Goal: Transaction & Acquisition: Download file/media

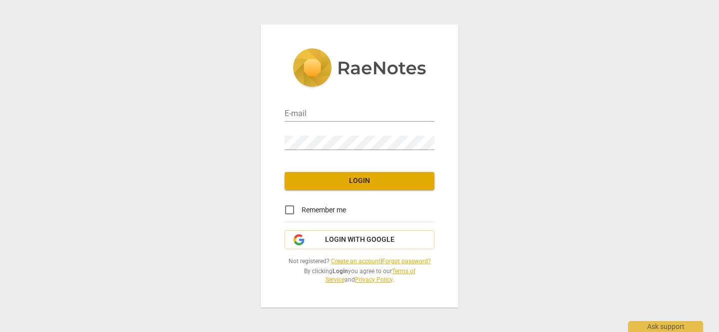
type input "[PERSON_NAME][EMAIL_ADDRESS][DOMAIN_NAME]"
click at [355, 180] on span "Login" at bounding box center [359, 181] width 134 height 10
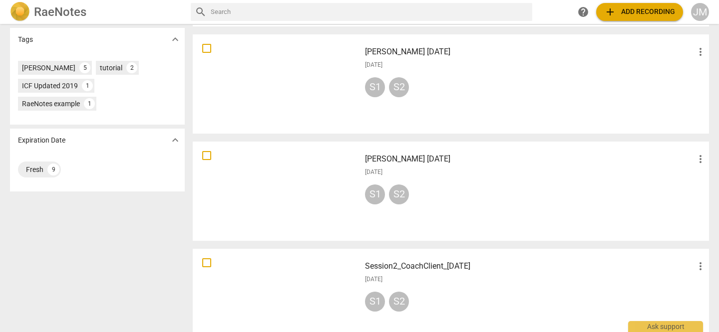
scroll to position [242, 0]
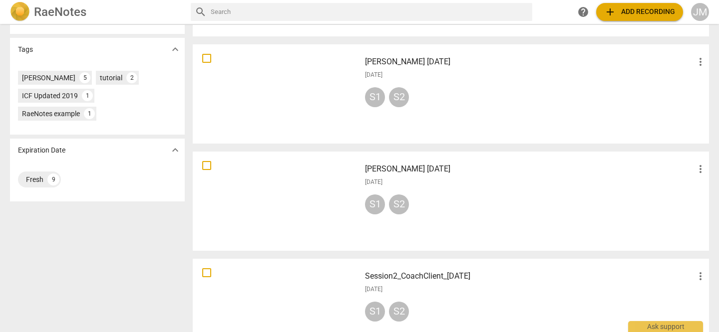
click at [289, 204] on div at bounding box center [276, 201] width 161 height 92
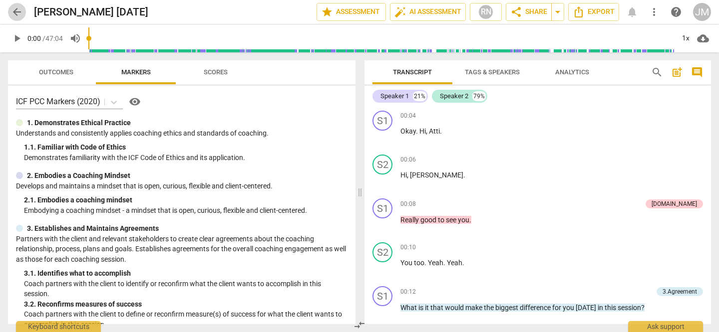
click at [16, 11] on span "arrow_back" at bounding box center [17, 12] width 12 height 12
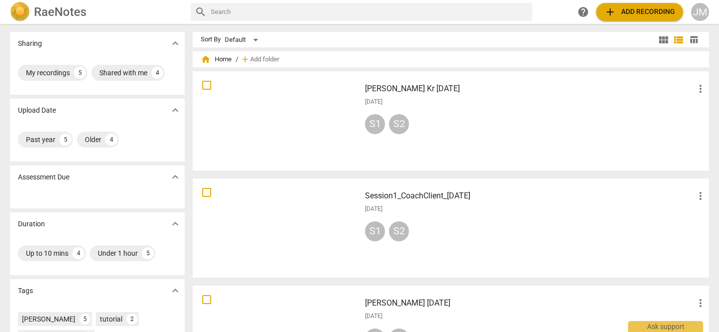
click at [427, 197] on h3 "Session1_CoachClient_[DATE]" at bounding box center [529, 196] width 329 height 12
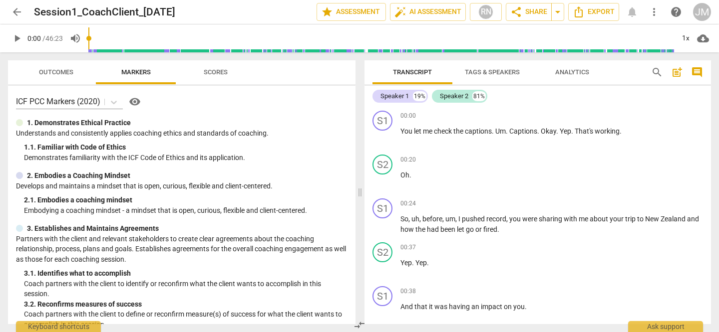
click at [16, 12] on span "arrow_back" at bounding box center [17, 12] width 12 height 12
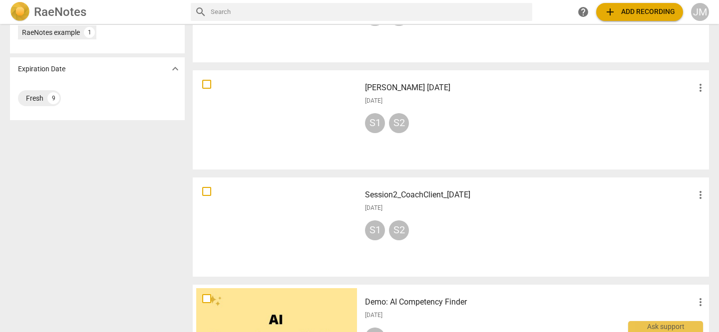
scroll to position [324, 0]
click at [323, 213] on div at bounding box center [276, 226] width 161 height 92
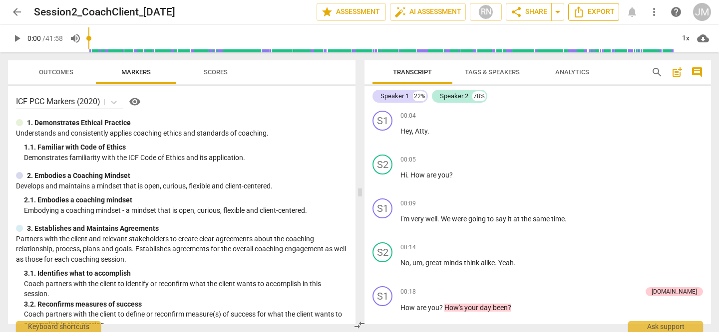
click at [600, 9] on span "Export" at bounding box center [593, 12] width 42 height 12
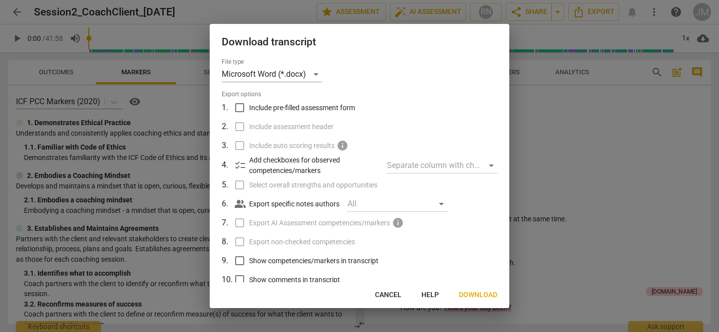
click at [471, 293] on span "Download" at bounding box center [478, 295] width 38 height 10
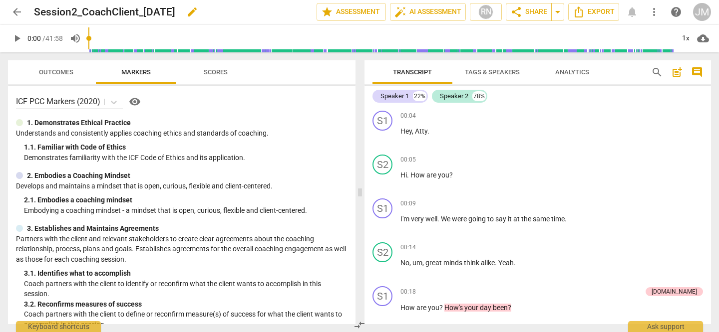
click at [175, 13] on h2 "Session2_CoachClient_[DATE]" at bounding box center [104, 12] width 141 height 12
drag, startPoint x: 179, startPoint y: 13, endPoint x: 35, endPoint y: 12, distance: 144.2
click at [35, 12] on h2 "Session2_CoachClient_[DATE]" at bounding box center [104, 12] width 141 height 12
copy h2 "Session2_CoachClient_[DATE]"
click at [17, 13] on span "arrow_back" at bounding box center [17, 12] width 12 height 12
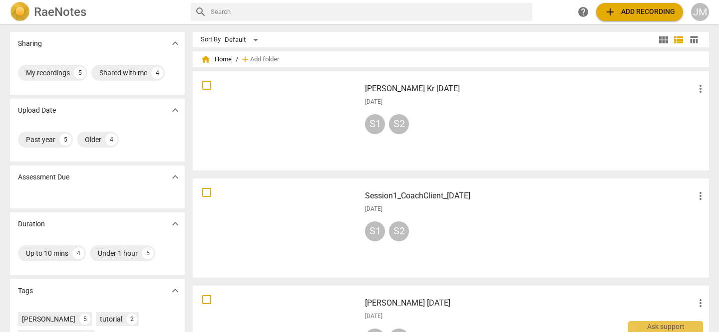
click at [354, 207] on div at bounding box center [276, 228] width 161 height 92
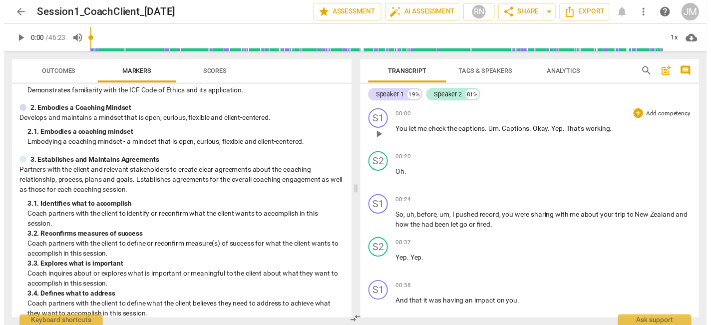
scroll to position [58, 0]
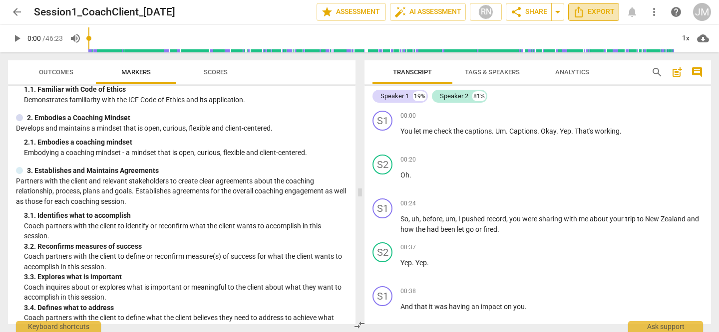
click at [600, 15] on span "Export" at bounding box center [593, 12] width 42 height 12
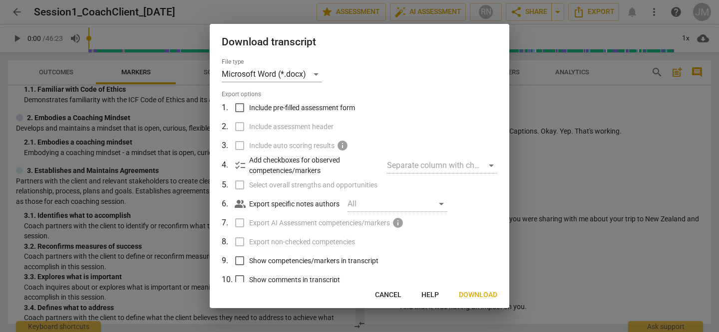
click at [476, 295] on span "Download" at bounding box center [478, 295] width 38 height 10
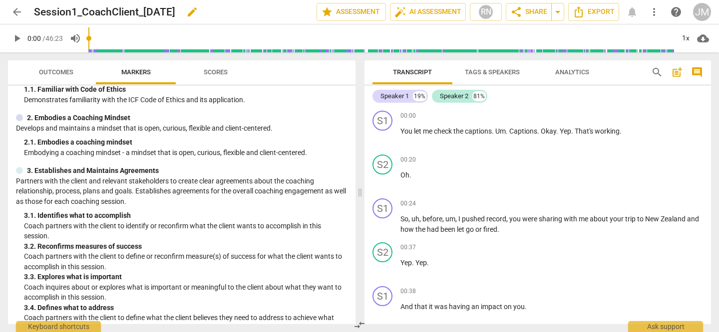
click at [172, 10] on h2 "Session1_CoachClient_[DATE]" at bounding box center [104, 12] width 141 height 12
click at [176, 11] on div "Session1_CoachClient_[DATE] edit" at bounding box center [171, 12] width 274 height 18
click at [194, 8] on span "edit" at bounding box center [192, 12] width 12 height 12
drag, startPoint x: 177, startPoint y: 12, endPoint x: 19, endPoint y: 12, distance: 157.2
click at [19, 12] on div "arrow_back Session1_CoachClient_[DATE] done clear star Assessment auto_fix_high…" at bounding box center [359, 11] width 703 height 19
